Goal: Download file/media

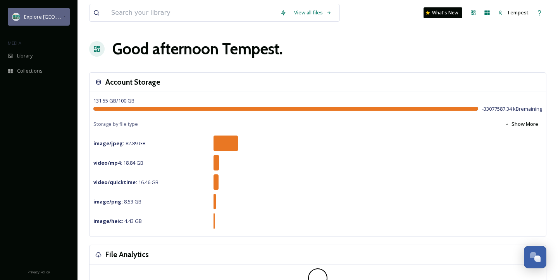
click at [44, 16] on span "Explore [GEOGRAPHIC_DATA][PERSON_NAME]" at bounding box center [77, 16] width 107 height 7
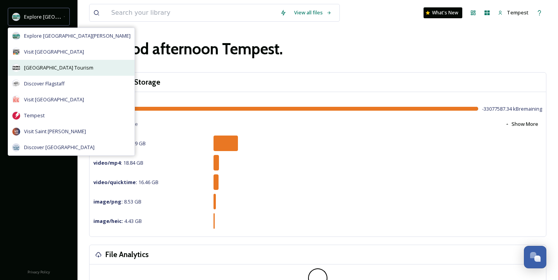
click at [51, 62] on div "[GEOGRAPHIC_DATA] Tourism" at bounding box center [71, 68] width 126 height 16
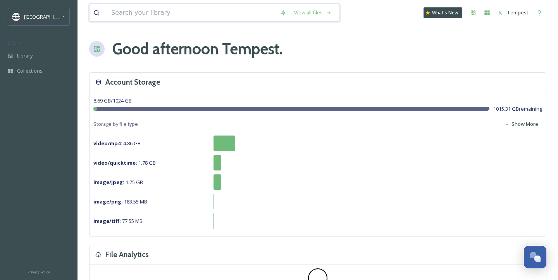
click at [157, 15] on input at bounding box center [191, 12] width 169 height 17
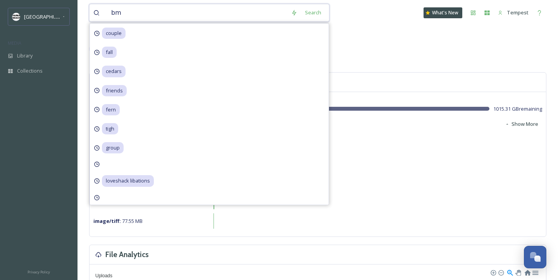
type input "bmx"
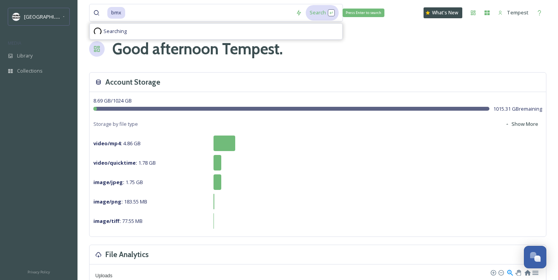
click at [326, 14] on div "Search Press Enter to search" at bounding box center [322, 12] width 33 height 15
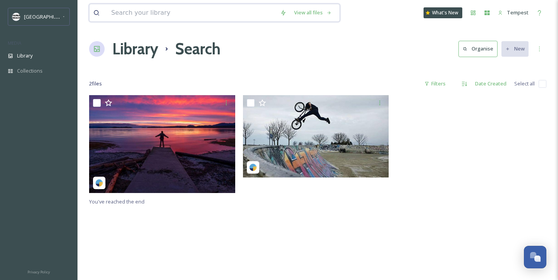
click at [145, 13] on input at bounding box center [191, 12] width 169 height 17
type input "biking"
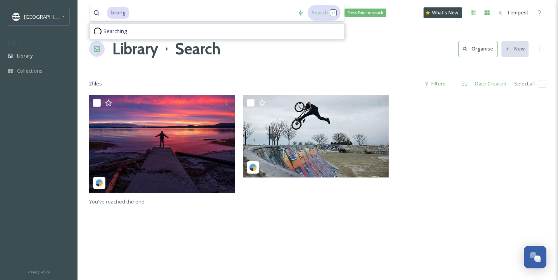
click at [325, 19] on div "Search Press Enter to search" at bounding box center [324, 12] width 33 height 15
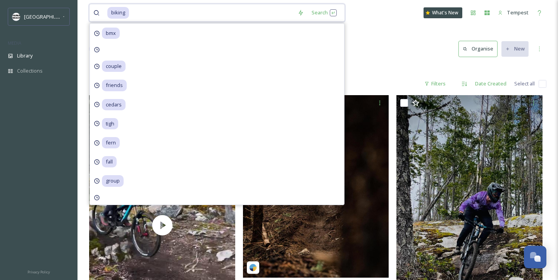
click at [154, 17] on input at bounding box center [212, 12] width 164 height 17
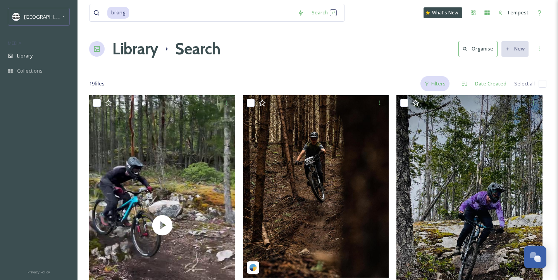
click at [436, 86] on div "Filters" at bounding box center [435, 83] width 29 height 15
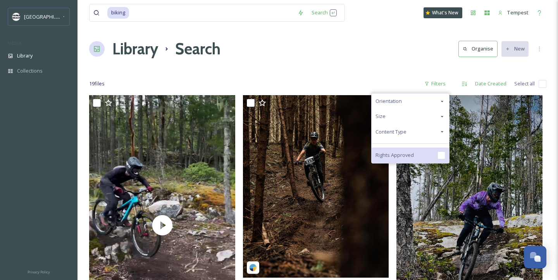
click at [395, 151] on span "Rights Approved" at bounding box center [395, 154] width 38 height 7
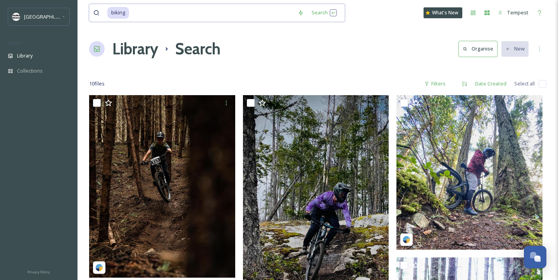
click at [161, 14] on input at bounding box center [212, 12] width 164 height 17
type input "b"
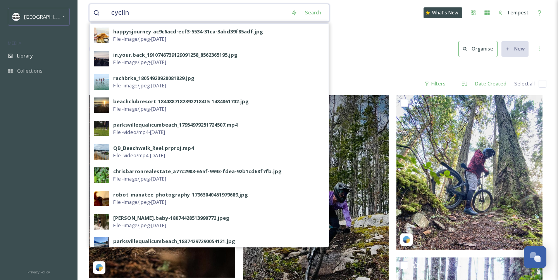
type input "cycling"
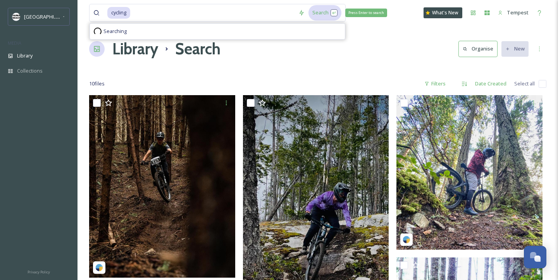
click at [328, 14] on div "Search Press Enter to search" at bounding box center [325, 12] width 33 height 15
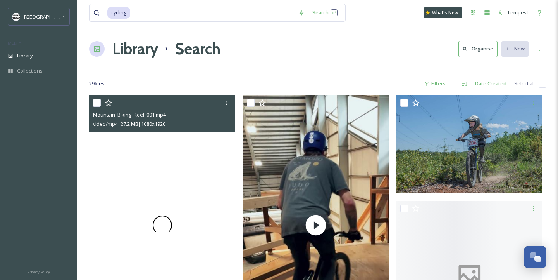
scroll to position [6, 0]
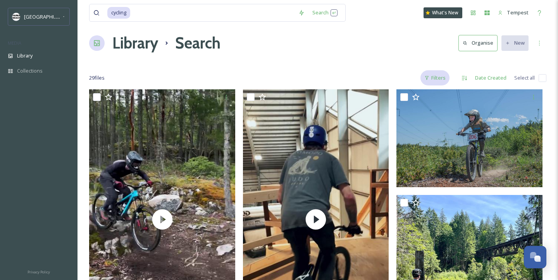
click at [424, 74] on div "Filters" at bounding box center [435, 77] width 29 height 15
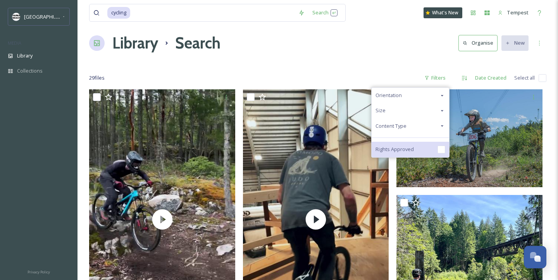
click at [393, 144] on div "Rights Approved" at bounding box center [411, 150] width 78 height 16
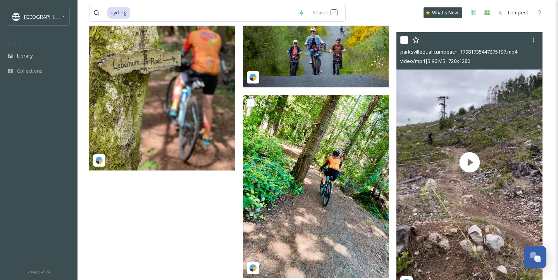
scroll to position [875, 0]
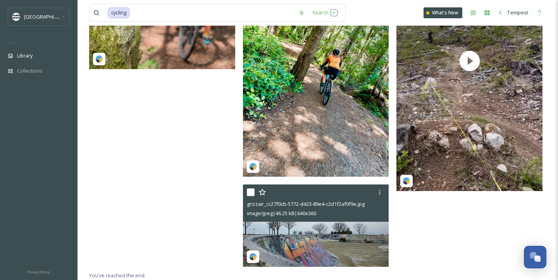
click at [358, 254] on img at bounding box center [316, 225] width 146 height 82
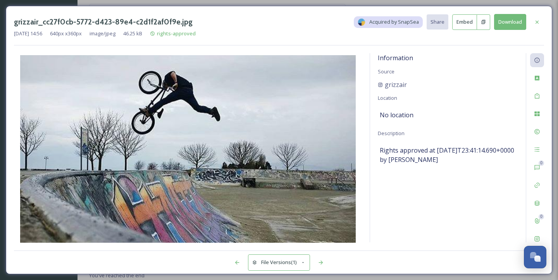
click at [518, 27] on button "Download" at bounding box center [510, 22] width 32 height 16
click at [539, 17] on div at bounding box center [537, 22] width 14 height 14
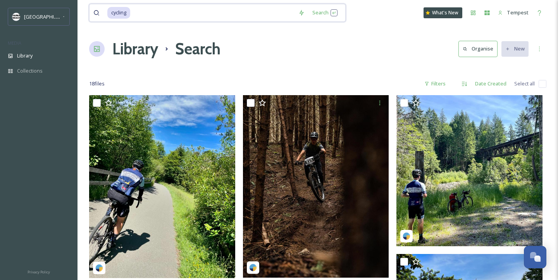
click at [198, 13] on input at bounding box center [213, 12] width 164 height 17
type input "c"
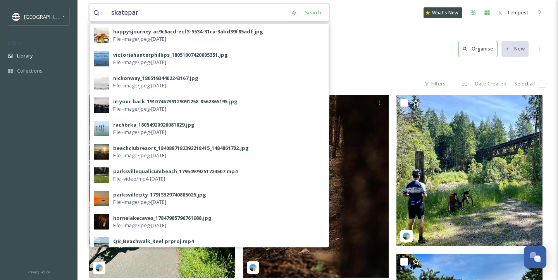
type input "skatepark"
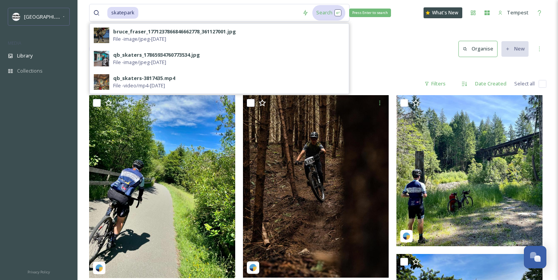
click at [335, 12] on div "Search Press Enter to search" at bounding box center [329, 12] width 33 height 15
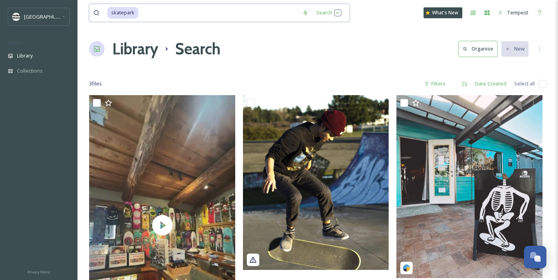
click at [167, 12] on input at bounding box center [218, 12] width 159 height 17
click at [437, 82] on div "Filters" at bounding box center [435, 83] width 29 height 15
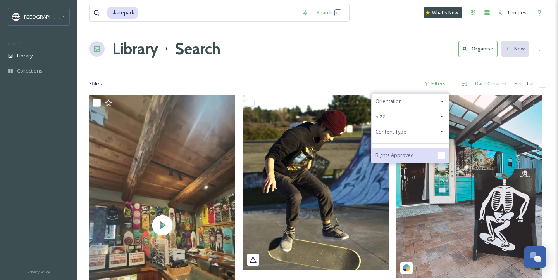
click at [423, 159] on div "Rights Approved" at bounding box center [411, 155] width 78 height 16
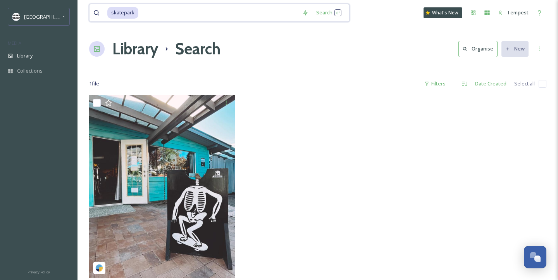
click at [144, 13] on input at bounding box center [218, 12] width 159 height 17
type input "skate"
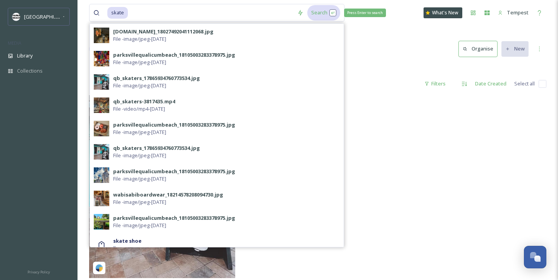
click at [323, 16] on div "Search Press Enter to search" at bounding box center [324, 12] width 33 height 15
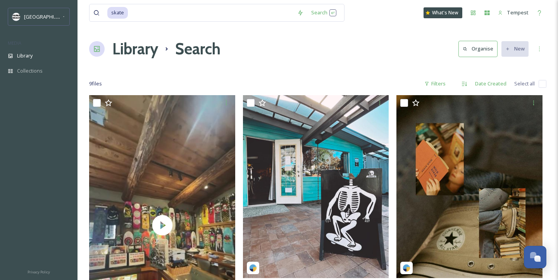
click at [452, 78] on div "9 file s Filters Date Created Select all" at bounding box center [318, 83] width 458 height 15
click at [441, 83] on div "Filters" at bounding box center [435, 83] width 29 height 15
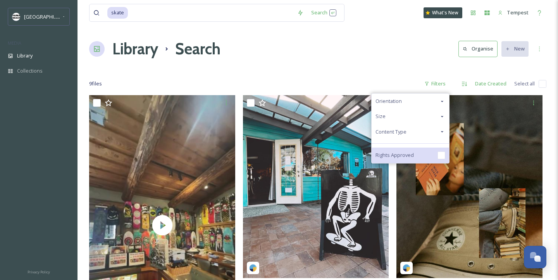
click at [428, 153] on div "Rights Approved" at bounding box center [411, 155] width 78 height 16
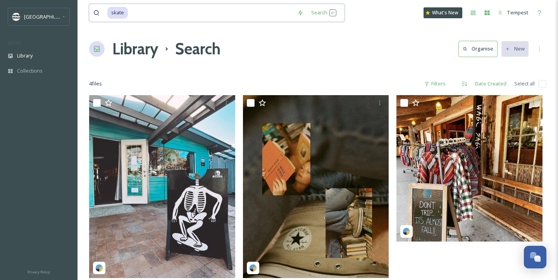
click at [162, 14] on input at bounding box center [211, 12] width 165 height 17
type input "s"
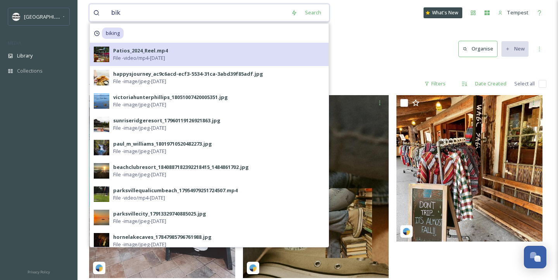
type input "bike"
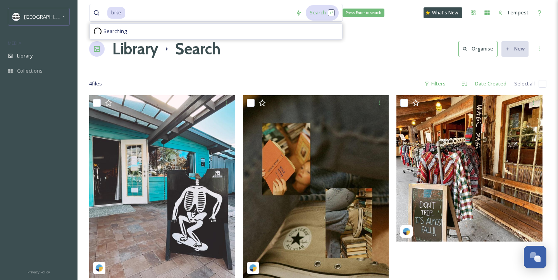
click at [323, 8] on div "Search Press Enter to search" at bounding box center [322, 12] width 33 height 15
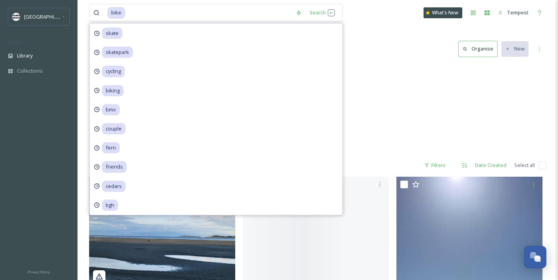
click at [403, 73] on div "June Mountain Bike (Hammerfest) 1 item" at bounding box center [318, 108] width 458 height 89
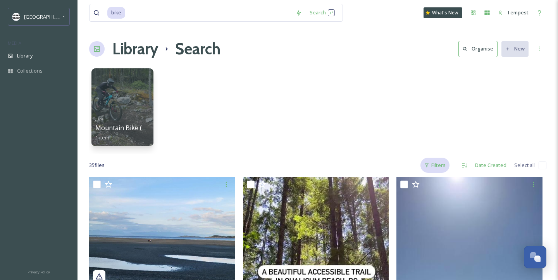
click at [440, 162] on div "Filters" at bounding box center [435, 164] width 29 height 15
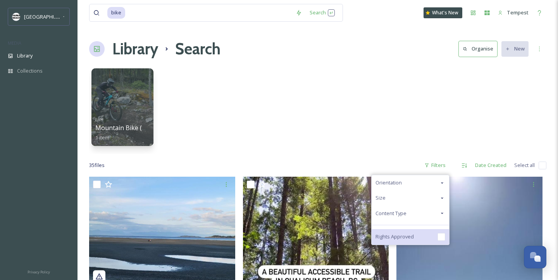
click at [412, 233] on span "Rights Approved" at bounding box center [395, 236] width 38 height 7
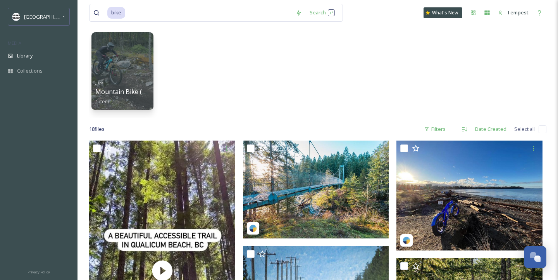
scroll to position [15, 0]
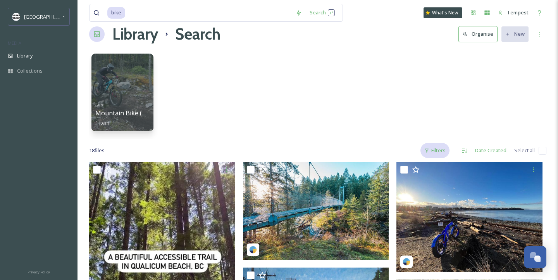
click at [442, 145] on div "Filters" at bounding box center [435, 150] width 29 height 15
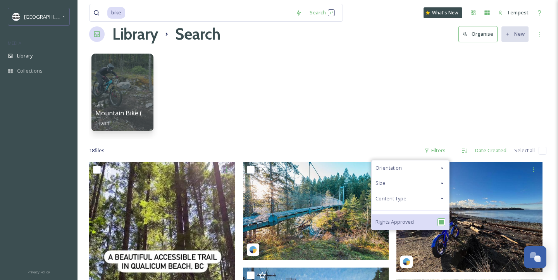
click at [421, 227] on div "Rights Approved" at bounding box center [411, 222] width 78 height 16
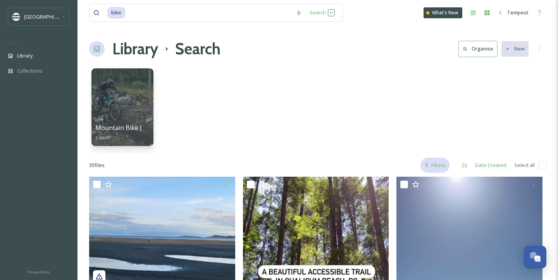
click at [433, 164] on div "Filters" at bounding box center [435, 164] width 29 height 15
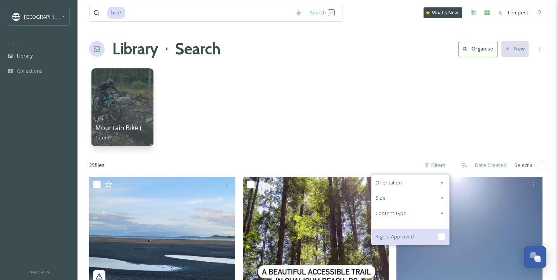
click at [415, 232] on div "Rights Approved" at bounding box center [411, 237] width 78 height 16
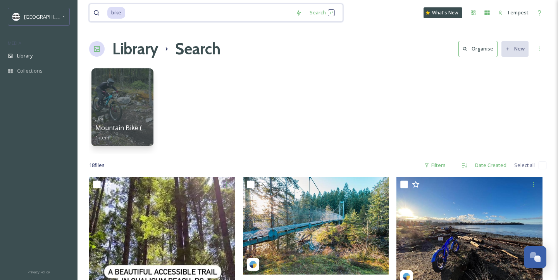
click at [190, 13] on input at bounding box center [209, 12] width 166 height 17
type input "b"
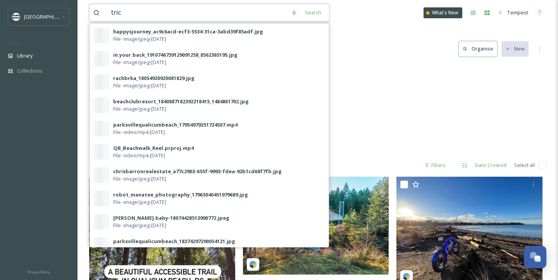
type input "trick"
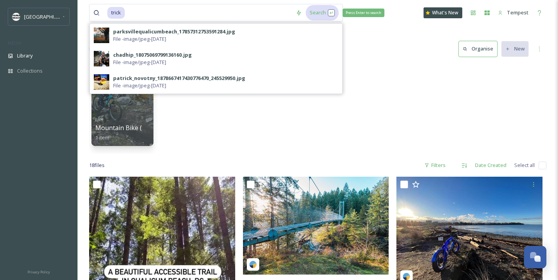
click at [319, 16] on div "Search Press Enter to search" at bounding box center [322, 12] width 33 height 15
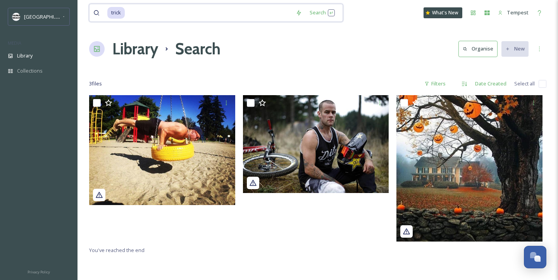
click at [221, 14] on input at bounding box center [209, 12] width 166 height 17
type input "t"
type input "bmx"
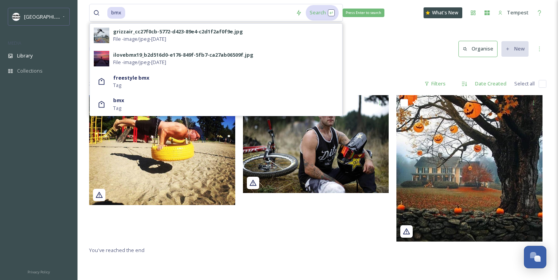
click at [317, 9] on div "Search Press Enter to search" at bounding box center [322, 12] width 33 height 15
